Goal: Information Seeking & Learning: Understand process/instructions

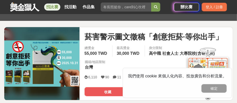
scroll to position [61, 0]
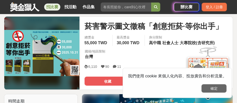
click at [204, 88] on button "確定" at bounding box center [213, 89] width 25 height 9
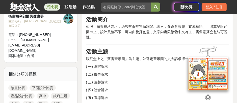
scroll to position [222, 0]
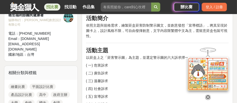
click at [209, 95] on icon at bounding box center [208, 98] width 6 height 6
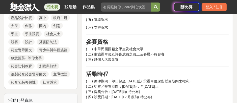
scroll to position [303, 0]
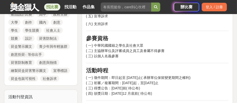
drag, startPoint x: 114, startPoint y: 31, endPoint x: 134, endPoint y: 30, distance: 20.2
drag, startPoint x: 162, startPoint y: 32, endPoint x: 213, endPoint y: 31, distance: 50.7
drag, startPoint x: 96, startPoint y: 39, endPoint x: 104, endPoint y: 45, distance: 9.8
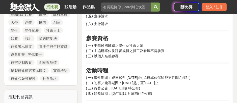
drag, startPoint x: 95, startPoint y: 50, endPoint x: 105, endPoint y: 51, distance: 10.0
drag, startPoint x: 94, startPoint y: 59, endPoint x: 104, endPoint y: 59, distance: 10.1
click at [104, 3] on p "( 三) 溫馨訴求" at bounding box center [157, 0] width 143 height 5
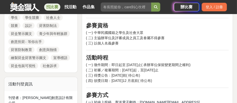
scroll to position [323, 0]
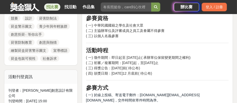
drag, startPoint x: 96, startPoint y: 50, endPoint x: 103, endPoint y: 50, distance: 7.6
drag, startPoint x: 95, startPoint y: 59, endPoint x: 99, endPoint y: 68, distance: 9.5
drag, startPoint x: 96, startPoint y: 68, endPoint x: 107, endPoint y: 68, distance: 10.6
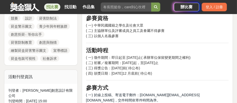
click at [105, 7] on p "( 六) 支持訴求" at bounding box center [157, 3] width 143 height 5
click at [111, 7] on p "( 六) 支持訴求" at bounding box center [157, 3] width 143 height 5
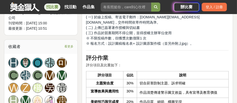
scroll to position [404, 0]
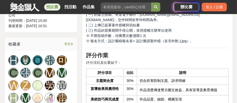
drag, startPoint x: 152, startPoint y: 50, endPoint x: 174, endPoint y: 50, distance: 21.7
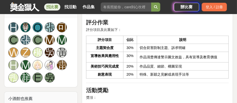
scroll to position [444, 0]
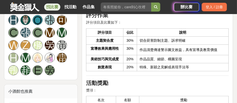
drag, startPoint x: 102, startPoint y: 61, endPoint x: 130, endPoint y: 62, distance: 28.0
drag, startPoint x: 140, startPoint y: 62, endPoint x: 211, endPoint y: 59, distance: 71.0
drag, startPoint x: 87, startPoint y: 68, endPoint x: 123, endPoint y: 67, distance: 36.6
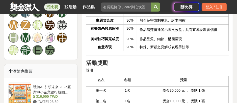
drag, startPoint x: 97, startPoint y: 56, endPoint x: 151, endPoint y: 54, distance: 54.3
drag, startPoint x: 108, startPoint y: 61, endPoint x: 143, endPoint y: 61, distance: 34.6
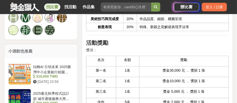
drag, startPoint x: 121, startPoint y: 54, endPoint x: 145, endPoint y: 53, distance: 24.0
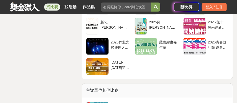
scroll to position [1009, 0]
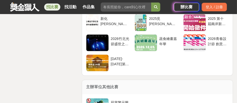
drag, startPoint x: 148, startPoint y: 49, endPoint x: 181, endPoint y: 48, distance: 32.8
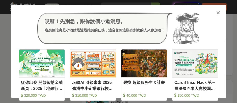
click at [218, 11] on icon at bounding box center [218, 12] width 4 height 5
